Goal: Transaction & Acquisition: Purchase product/service

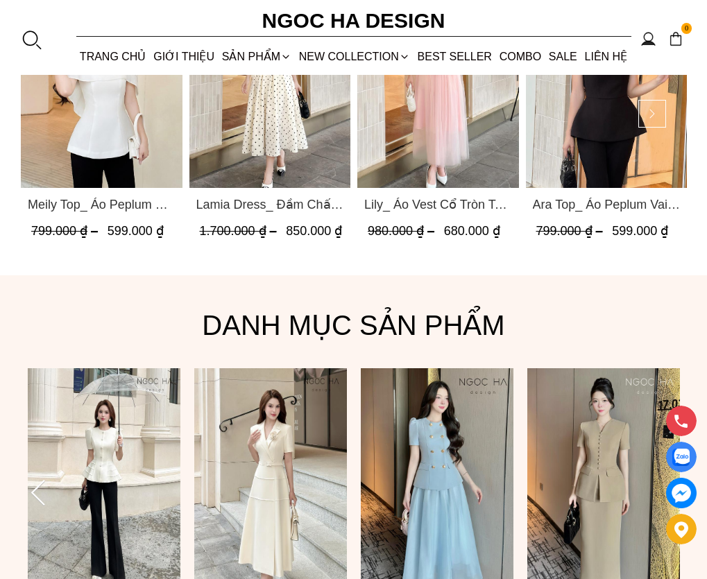
scroll to position [763, 0]
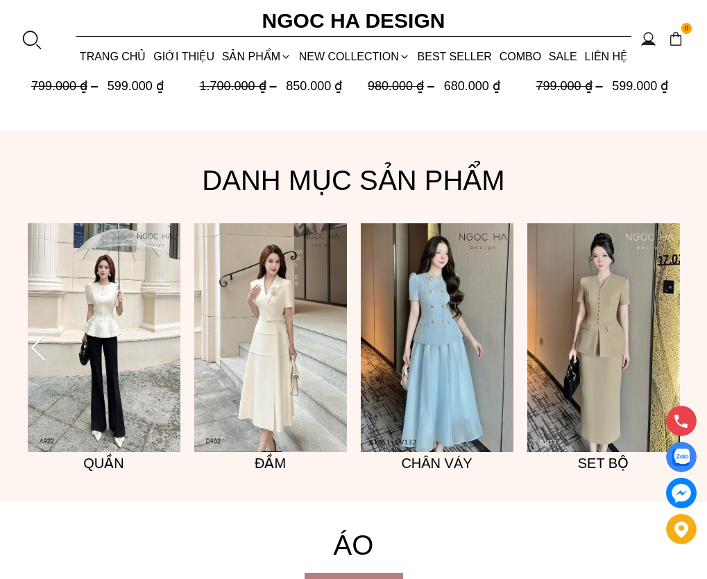
click at [275, 364] on img at bounding box center [270, 337] width 153 height 229
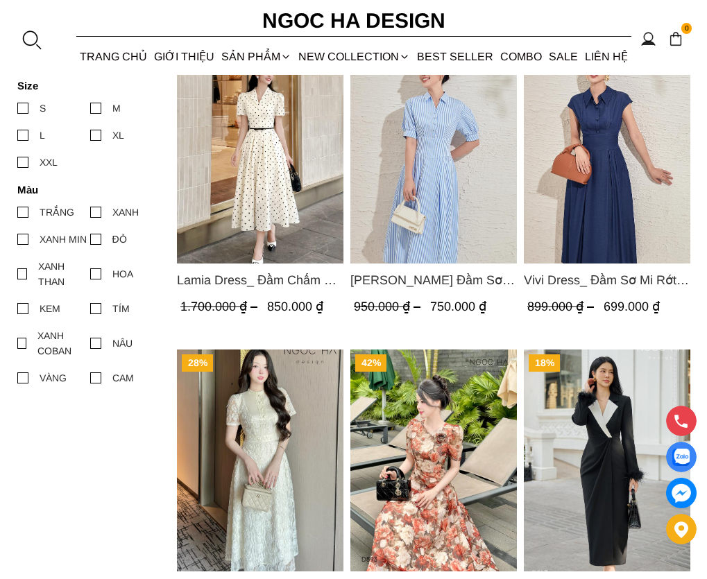
scroll to position [486, 0]
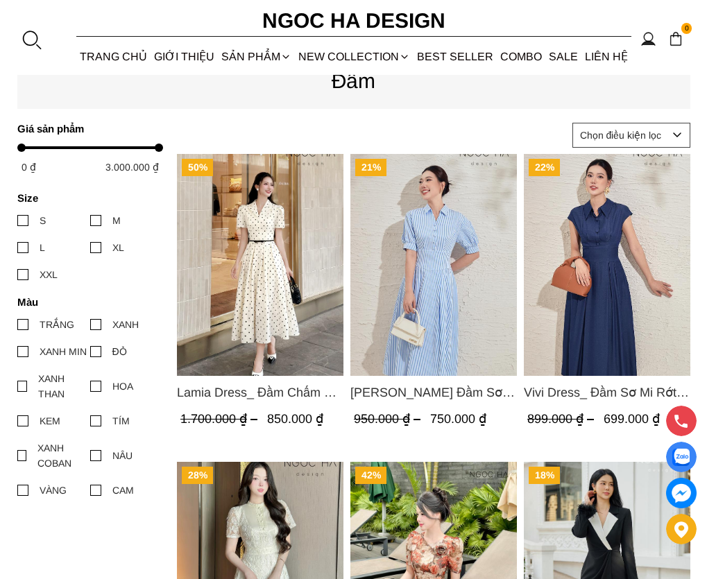
click at [310, 300] on img "Product image - Lamia Dress_ Đầm Chấm Bi Cổ Vest Màu Kem D1003" at bounding box center [260, 265] width 167 height 222
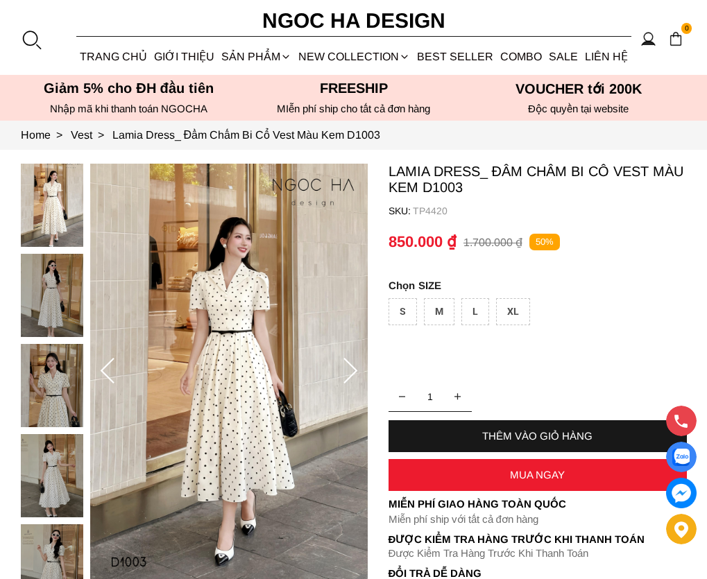
click at [46, 309] on img at bounding box center [52, 295] width 62 height 83
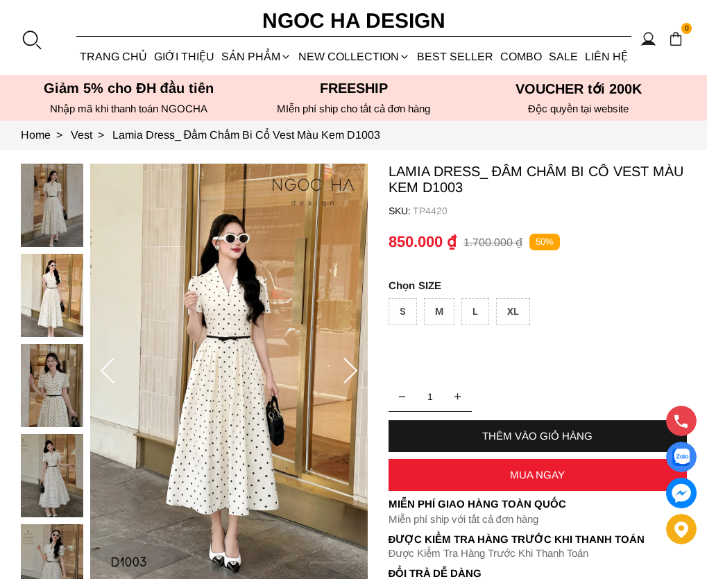
click at [46, 371] on img at bounding box center [52, 385] width 62 height 83
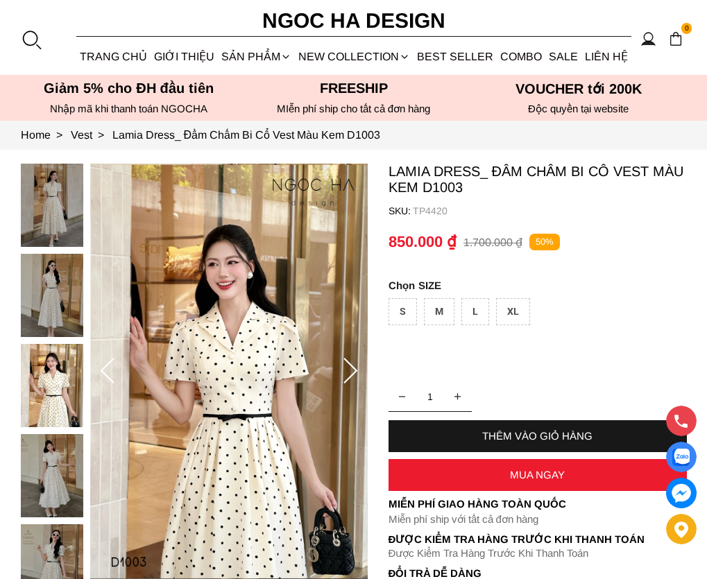
click at [46, 395] on img at bounding box center [52, 385] width 62 height 83
click at [53, 459] on img at bounding box center [52, 475] width 62 height 83
